Goal: Transaction & Acquisition: Purchase product/service

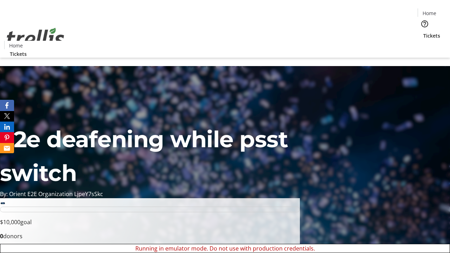
click at [430, 11] on span "Sign Up" at bounding box center [433, 10] width 20 height 8
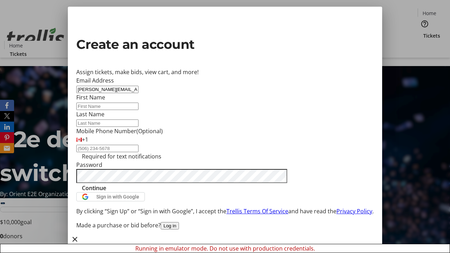
type input "[PERSON_NAME][EMAIL_ADDRESS][PERSON_NAME][DOMAIN_NAME]"
type input "[PERSON_NAME]"
click at [106, 192] on span "Continue" at bounding box center [94, 188] width 24 height 8
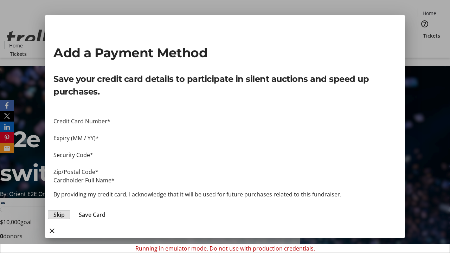
click at [65, 211] on span "Skip" at bounding box center [58, 215] width 11 height 8
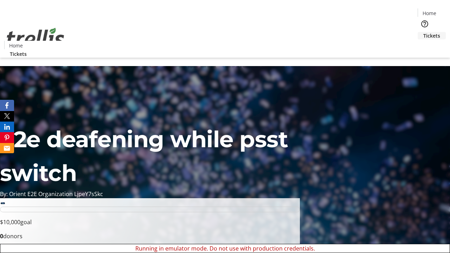
click at [424, 32] on span "Tickets" at bounding box center [432, 35] width 17 height 7
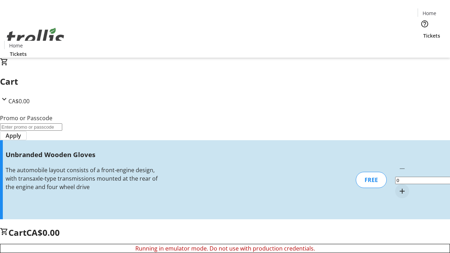
click at [398, 187] on mat-icon "Increment by one" at bounding box center [402, 191] width 8 height 8
type input "1"
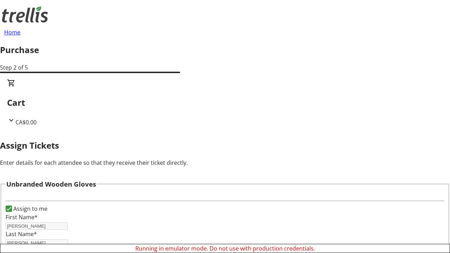
scroll to position [43, 0]
